Goal: Task Accomplishment & Management: Use online tool/utility

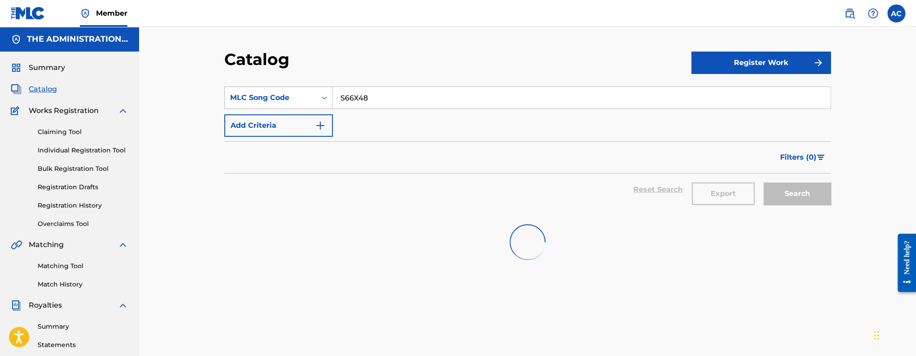
click at [303, 99] on div "MLC Song Code" at bounding box center [270, 97] width 81 height 11
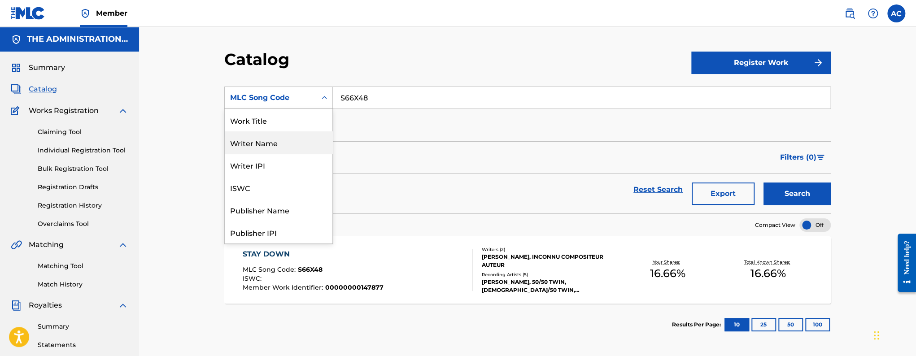
click at [300, 144] on div "Writer Name" at bounding box center [279, 142] width 108 height 22
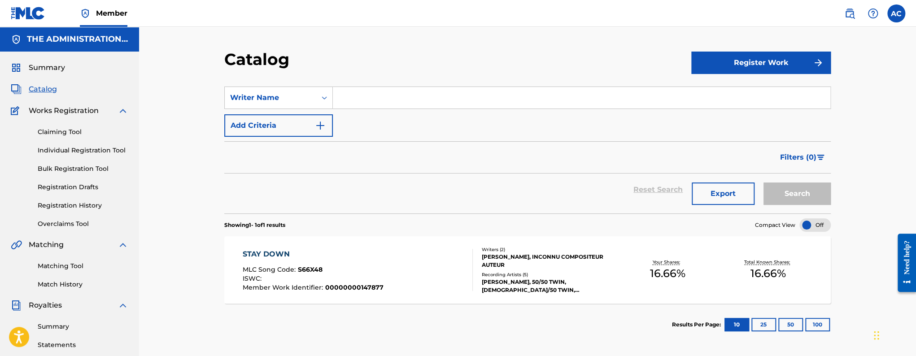
click at [363, 98] on input "Search Form" at bounding box center [581, 98] width 497 height 22
paste input "Harold Robert Sullivan III"
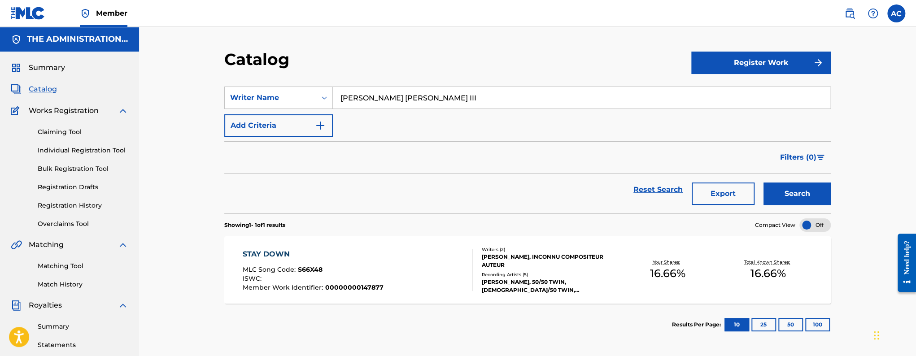
click at [449, 100] on input "Harold Robert Sullivan III" at bounding box center [581, 98] width 497 height 22
type input "Harold Robert Sullivan"
click at [763, 183] on button "Search" at bounding box center [796, 194] width 67 height 22
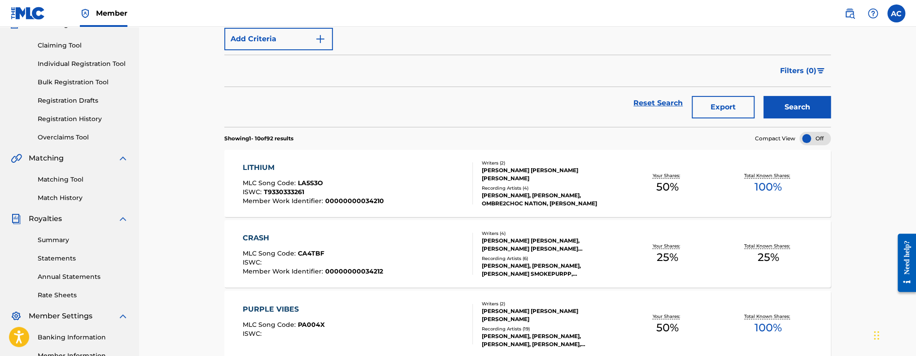
scroll to position [36, 0]
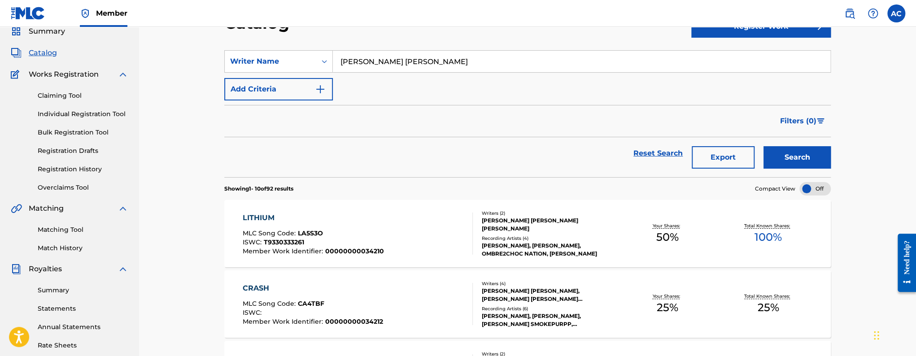
click at [363, 228] on div "LITHIUM MLC Song Code : LA5S3O ISWC : T9330333261 Member Work Identifier : 0000…" at bounding box center [313, 234] width 141 height 42
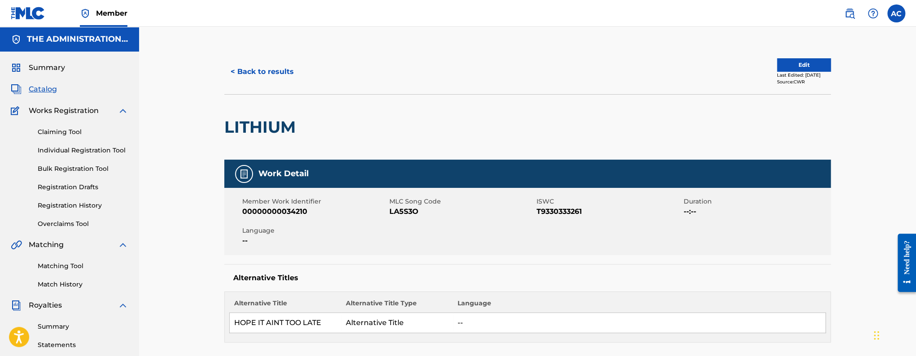
click at [236, 135] on h2 "LITHIUM" at bounding box center [262, 127] width 76 height 20
copy h2 "LITHIUM"
click at [797, 62] on button "Edit" at bounding box center [804, 64] width 54 height 13
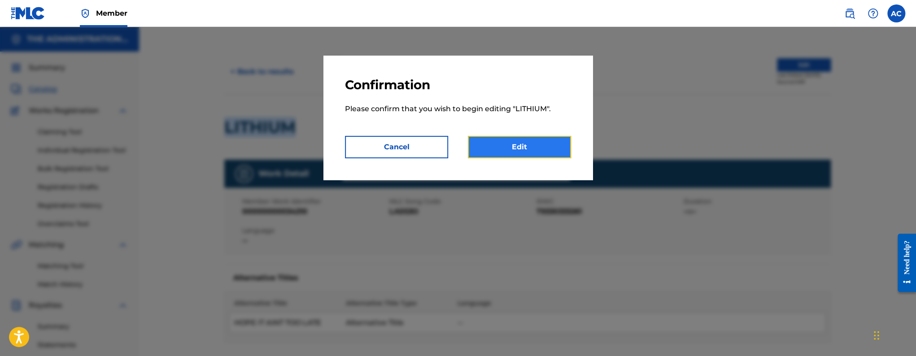
click at [536, 145] on link "Edit" at bounding box center [519, 147] width 103 height 22
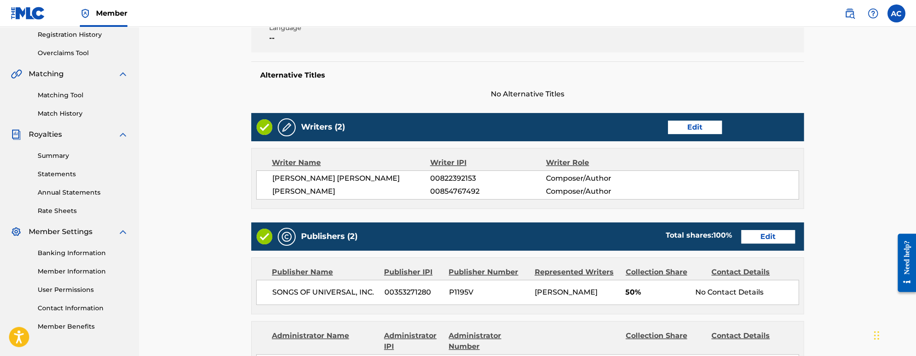
scroll to position [445, 0]
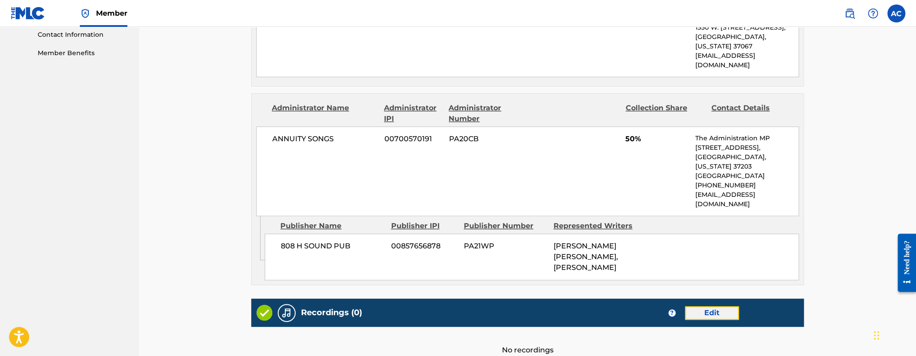
click at [712, 306] on link "Edit" at bounding box center [712, 312] width 54 height 13
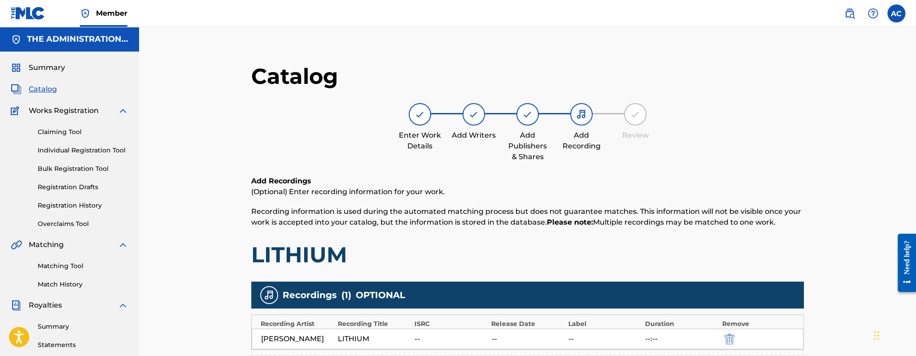
click at [51, 88] on span "Catalog" at bounding box center [43, 89] width 28 height 11
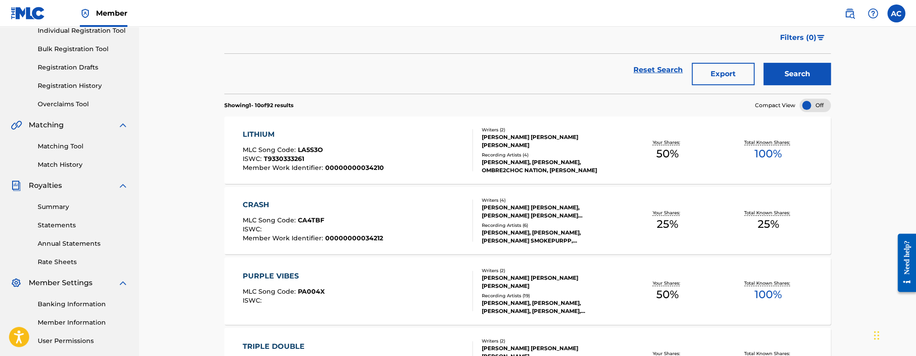
scroll to position [128, 0]
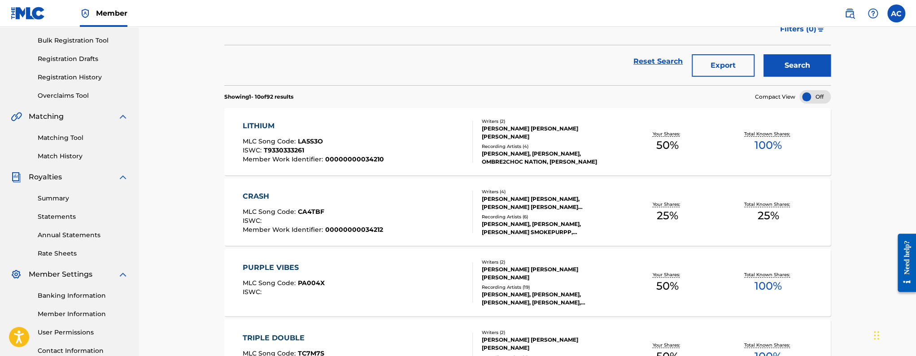
click at [403, 213] on div "CRASH MLC Song Code : CA4TBF ISWC : Member Work Identifier : 00000000034212" at bounding box center [358, 212] width 231 height 42
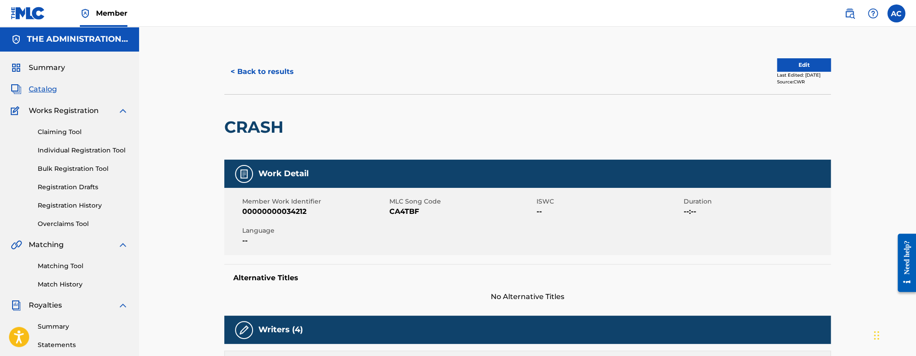
click at [273, 132] on h2 "CRASH" at bounding box center [256, 127] width 64 height 20
copy h2 "CRASH"
click at [266, 72] on button "< Back to results" at bounding box center [262, 72] width 76 height 22
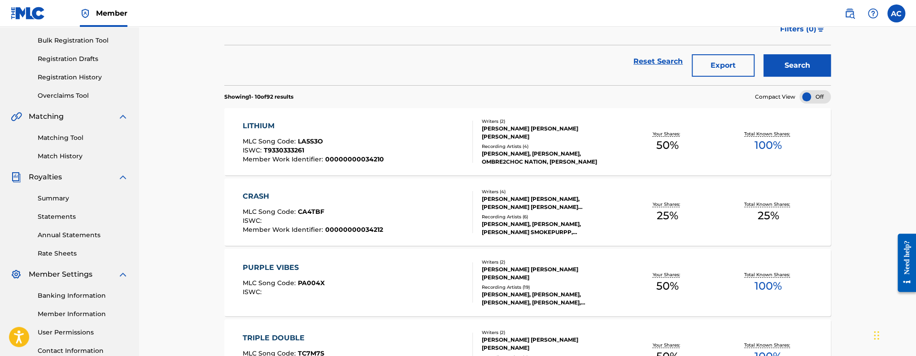
click at [293, 277] on div "PURPLE VIBES MLC Song Code : PA004X ISWC :" at bounding box center [284, 282] width 82 height 40
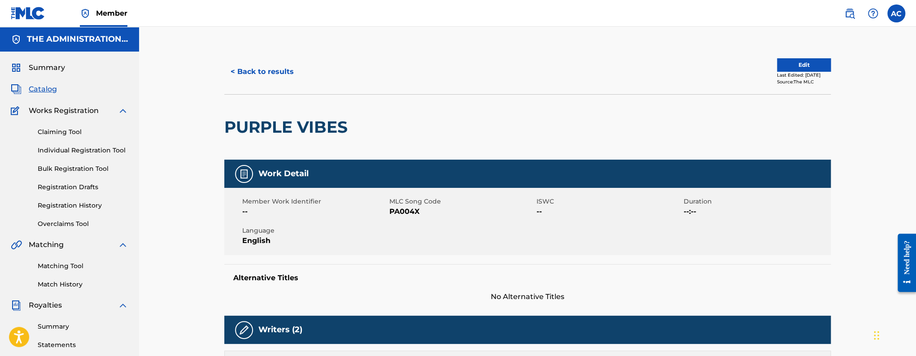
click at [288, 134] on h2 "PURPLE VIBES" at bounding box center [288, 127] width 128 height 20
copy div "PURPLE VIBES"
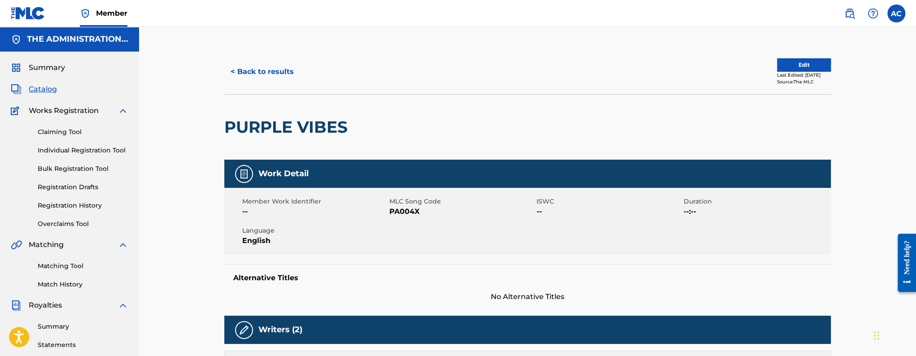
click at [401, 214] on span "PA004X" at bounding box center [461, 211] width 145 height 11
copy span "PA004X"
click at [272, 67] on button "< Back to results" at bounding box center [262, 72] width 76 height 22
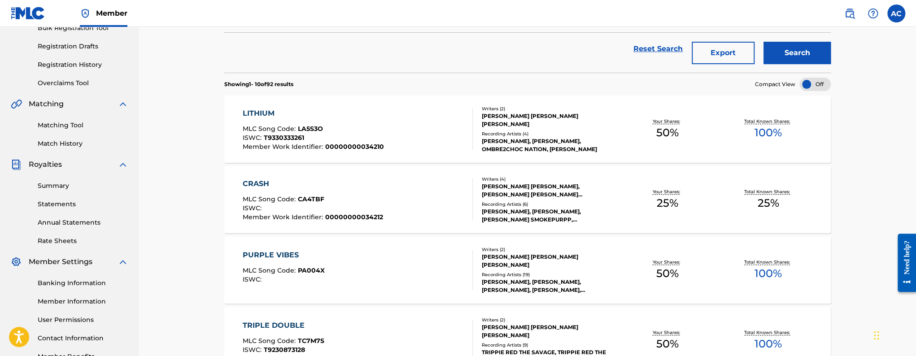
scroll to position [337, 0]
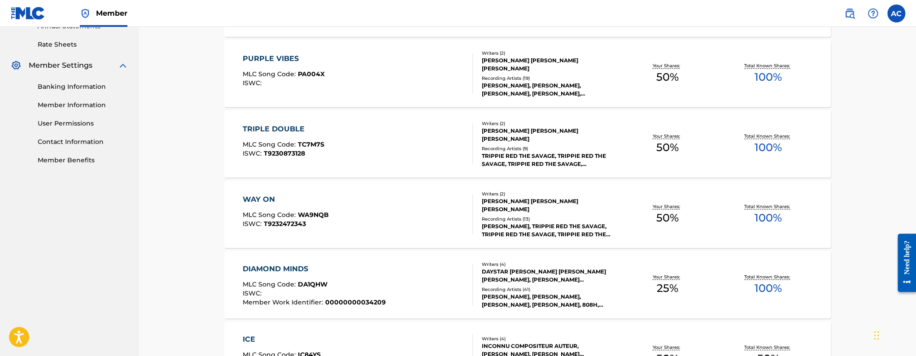
click at [322, 153] on div "ISWC : T9230873128" at bounding box center [284, 153] width 82 height 7
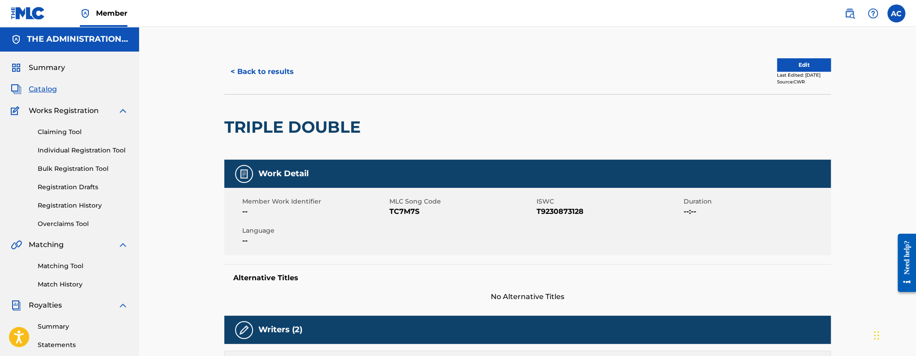
click at [268, 126] on h2 "TRIPLE DOUBLE" at bounding box center [294, 127] width 141 height 20
copy div "TRIPLE DOUBLE"
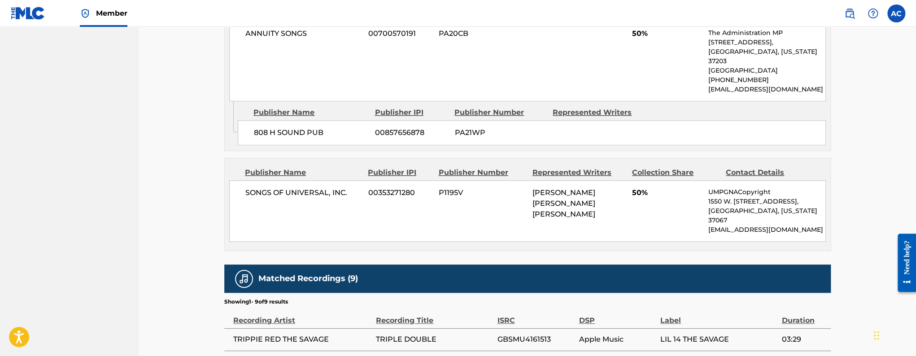
scroll to position [454, 0]
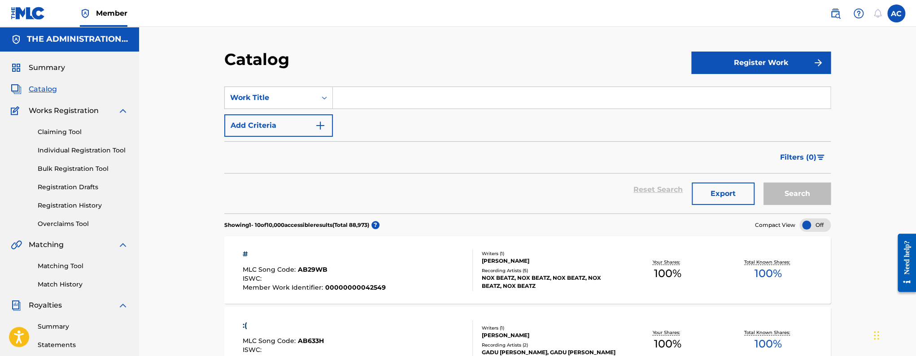
click at [46, 90] on span "Catalog" at bounding box center [43, 89] width 28 height 11
click at [82, 266] on link "Matching Tool" at bounding box center [83, 266] width 91 height 9
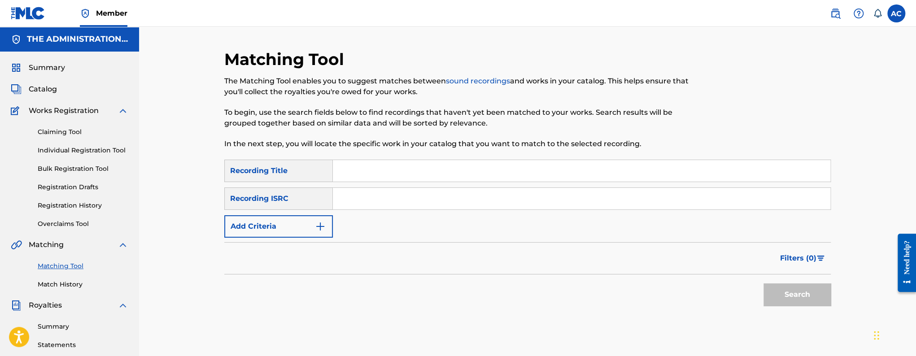
click at [397, 194] on input "Search Form" at bounding box center [581, 199] width 497 height 22
paste input "GBLFP1727463"
type input "GBLFP1727463"
click at [763, 283] on button "Search" at bounding box center [796, 294] width 67 height 22
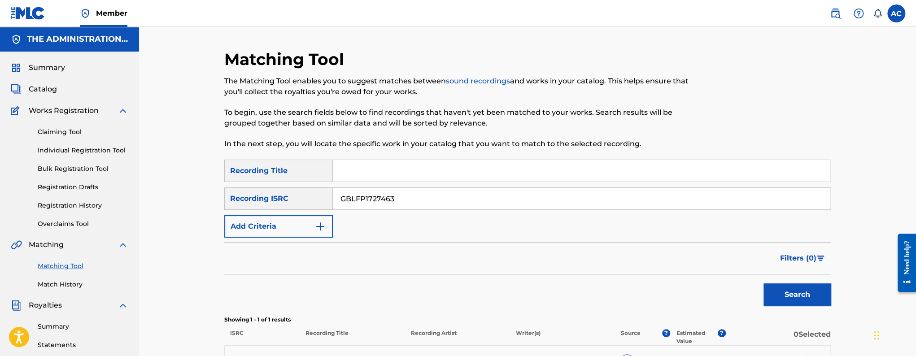
scroll to position [200, 0]
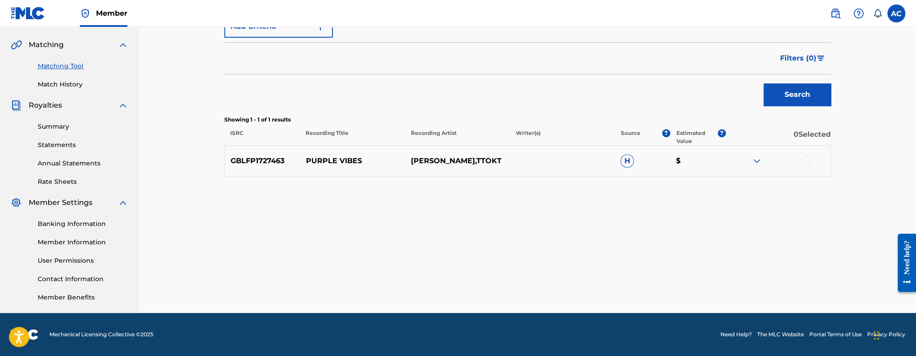
click at [808, 158] on div at bounding box center [806, 160] width 9 height 9
click at [643, 287] on button "Match 1 Group" at bounding box center [630, 283] width 99 height 22
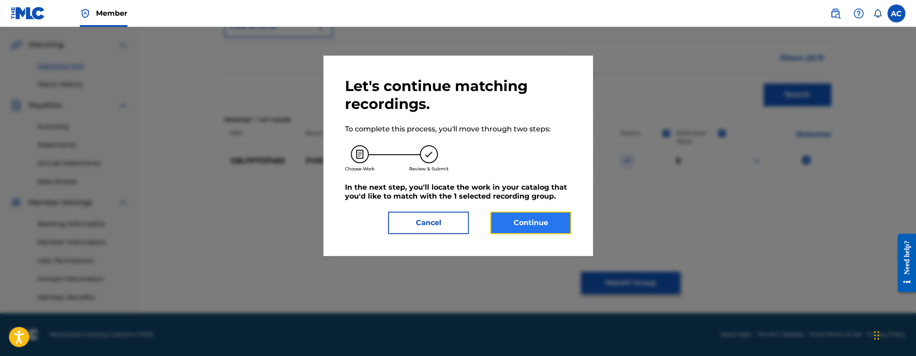
click at [535, 227] on button "Continue" at bounding box center [530, 223] width 81 height 22
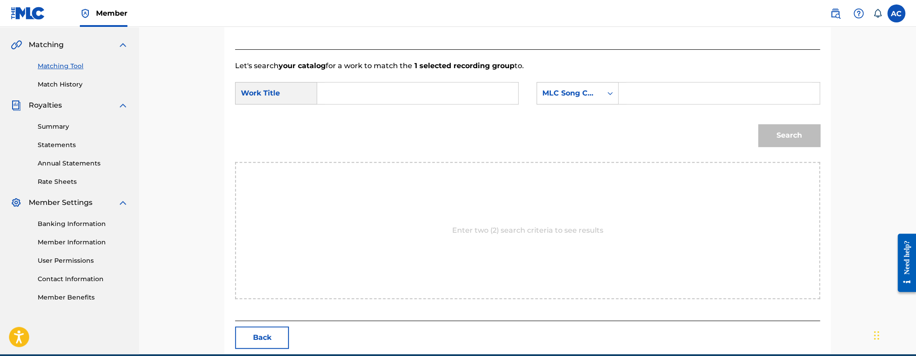
click at [422, 104] on div "SearchWithCriteria6bcf7c88-f615-4b14-a3c9-9b8de86f5dc9 Work Title SearchWithCri…" at bounding box center [527, 96] width 585 height 28
click at [422, 86] on input "Search Form" at bounding box center [418, 94] width 186 height 22
paste input "PURPLE VIBES"
type input "PURPLE VIBES"
click at [649, 87] on input "Search Form" at bounding box center [719, 94] width 186 height 22
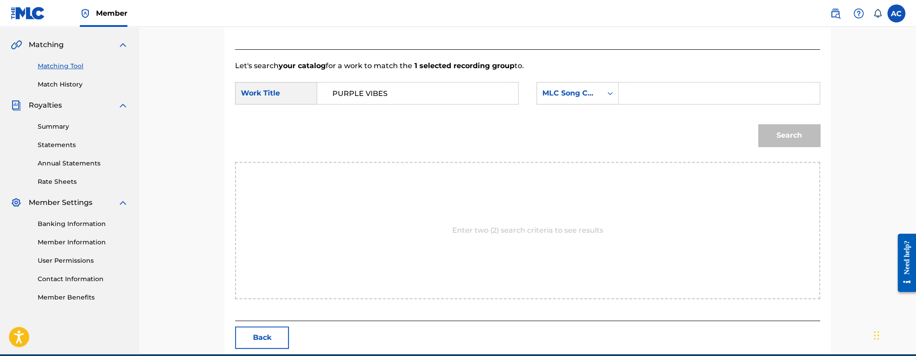
paste input "PA004X"
type input "PA004X"
click at [811, 129] on button "Search" at bounding box center [789, 135] width 62 height 22
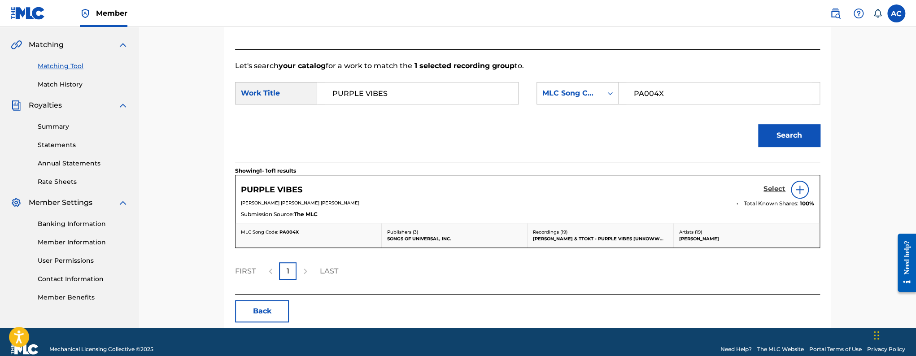
click at [779, 190] on h5 "Select" at bounding box center [774, 189] width 22 height 9
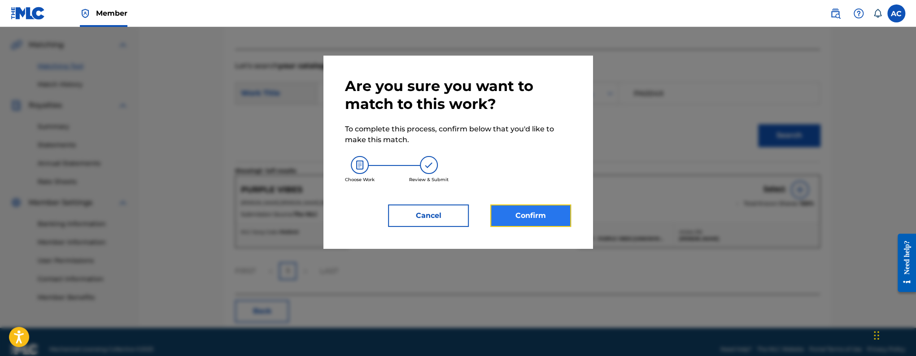
click at [511, 219] on button "Confirm" at bounding box center [530, 216] width 81 height 22
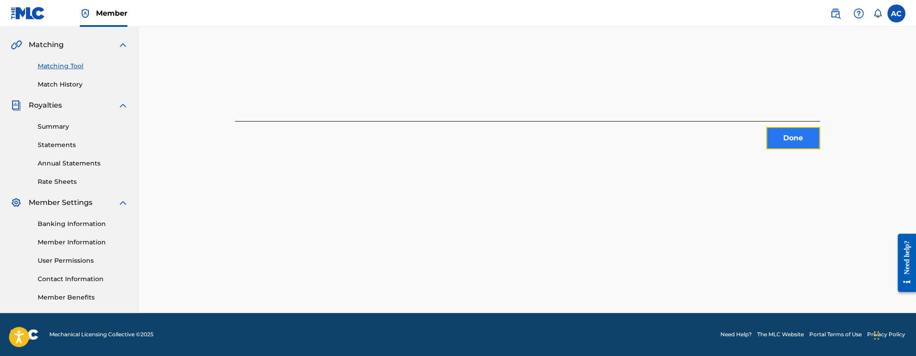
click at [802, 142] on button "Done" at bounding box center [793, 138] width 54 height 22
